Goal: Transaction & Acquisition: Purchase product/service

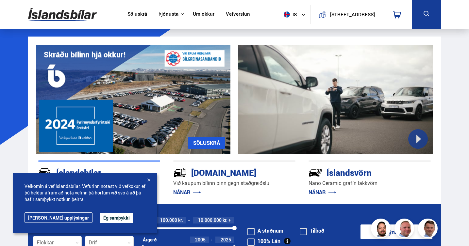
click at [137, 14] on link "Söluskrá" at bounding box center [137, 14] width 20 height 7
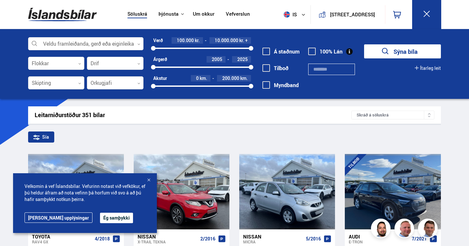
click at [100, 220] on button "Ég samþykki" at bounding box center [116, 218] width 33 height 10
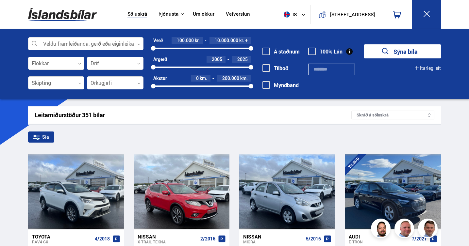
click at [263, 51] on span at bounding box center [266, 52] width 8 height 8
click at [77, 82] on div at bounding box center [56, 83] width 57 height 13
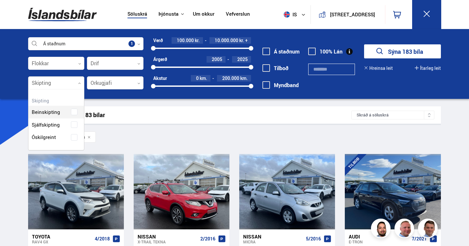
scroll to position [61, 56]
click at [57, 124] on div "Beinskipting Sjálfskipting Óskilgreint" at bounding box center [56, 120] width 56 height 48
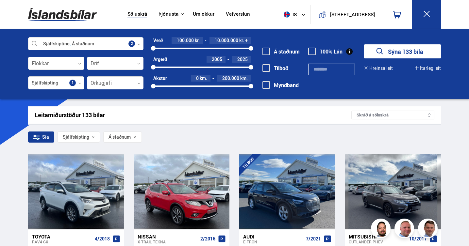
click at [383, 50] on icon "submit" at bounding box center [379, 51] width 9 height 9
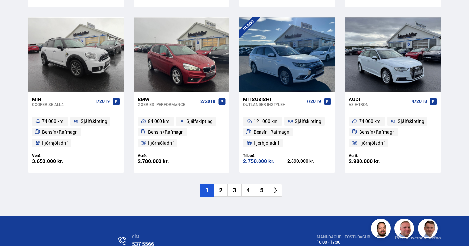
scroll to position [960, 0]
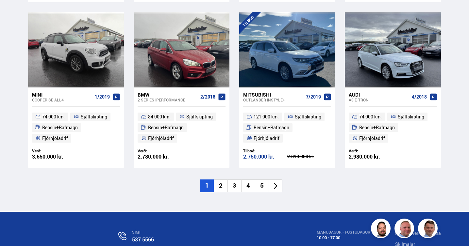
click at [219, 182] on li "2" at bounding box center [221, 186] width 14 height 13
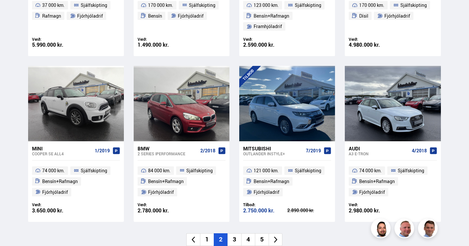
scroll to position [769, 0]
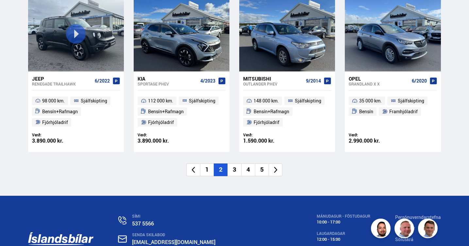
scroll to position [965, 0]
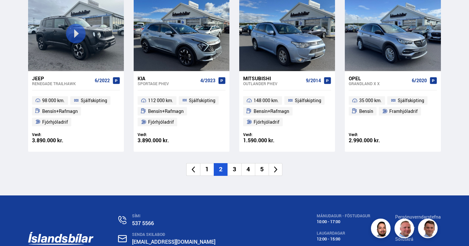
click at [231, 169] on li "3" at bounding box center [234, 169] width 14 height 13
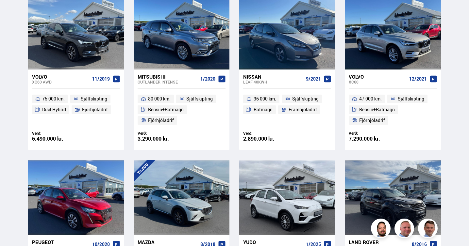
scroll to position [363, 0]
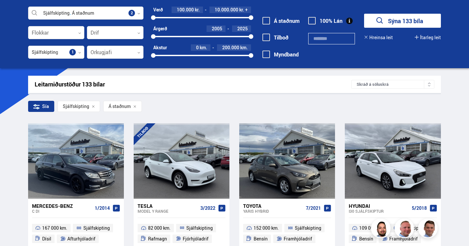
scroll to position [30, 0]
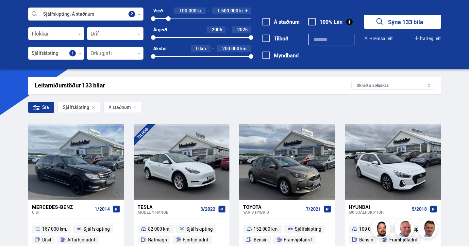
drag, startPoint x: 251, startPoint y: 18, endPoint x: 168, endPoint y: 18, distance: 82.6
click at [168, 18] on div at bounding box center [168, 18] width 5 height 5
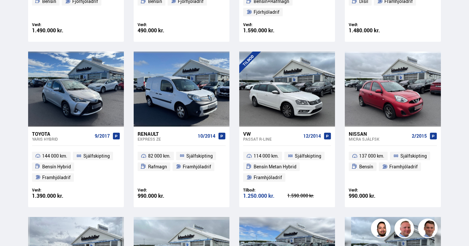
scroll to position [267, 0]
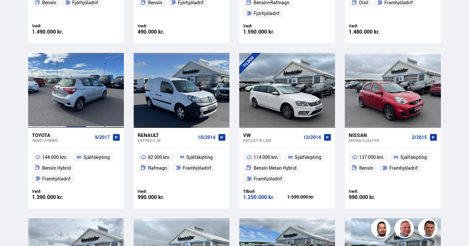
click at [72, 88] on div at bounding box center [75, 90] width 19 height 75
